Goal: Navigation & Orientation: Find specific page/section

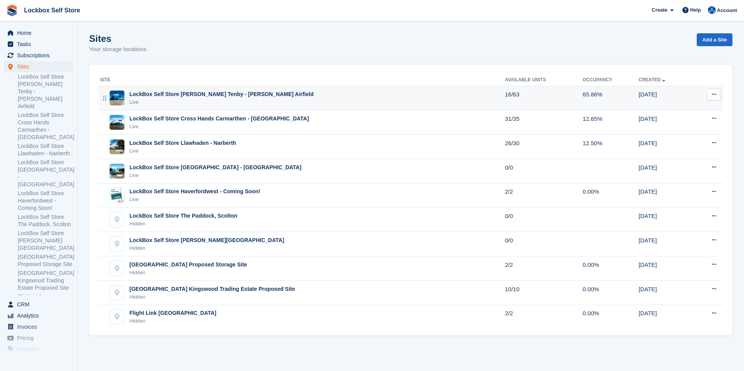
click at [365, 105] on div "LockBox Self Store [PERSON_NAME] Tenby - [PERSON_NAME] Airfield Live" at bounding box center [302, 98] width 405 height 16
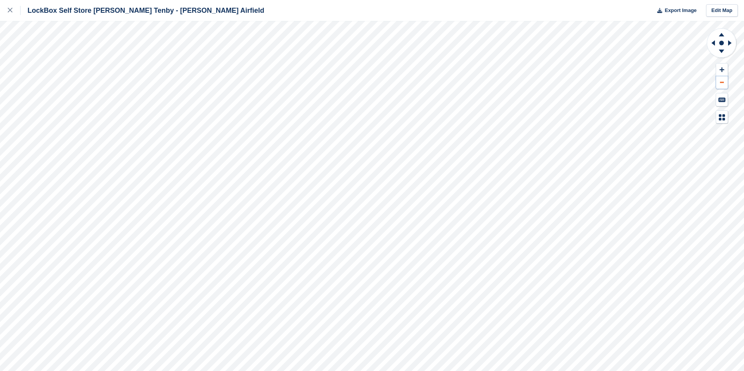
click at [724, 83] on button at bounding box center [722, 82] width 12 height 13
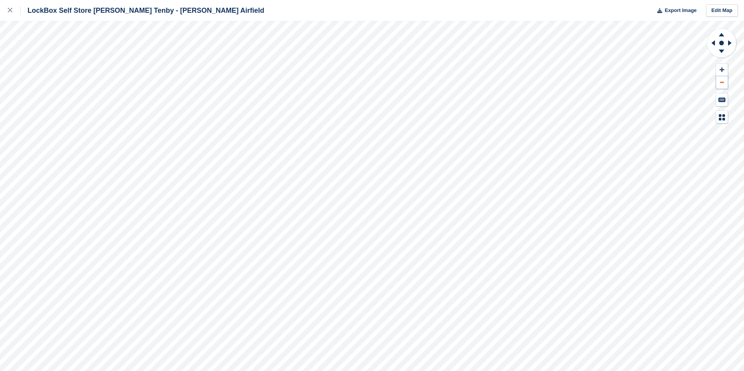
click at [724, 83] on button at bounding box center [722, 82] width 12 height 13
click at [9, 9] on icon at bounding box center [10, 10] width 5 height 5
